Goal: Check status: Check status

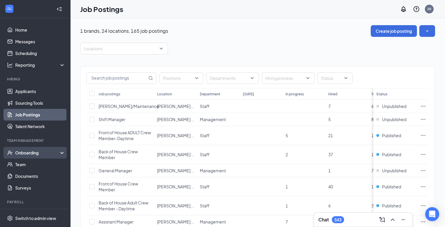
click at [34, 153] on div "Onboarding" at bounding box center [37, 153] width 45 height 6
click at [27, 197] on link "Activity log" at bounding box center [40, 200] width 50 height 12
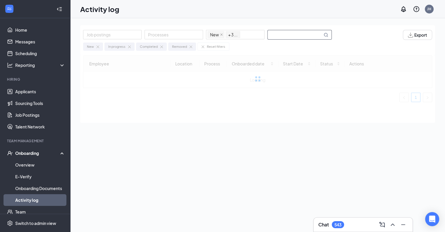
click at [287, 35] on input "text" at bounding box center [295, 34] width 55 height 9
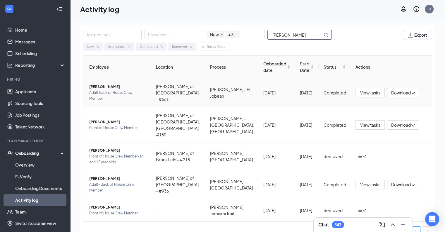
type input "[PERSON_NAME]"
click at [146, 90] on span "[PERSON_NAME]" at bounding box center [117, 87] width 57 height 6
